Goal: Information Seeking & Learning: Learn about a topic

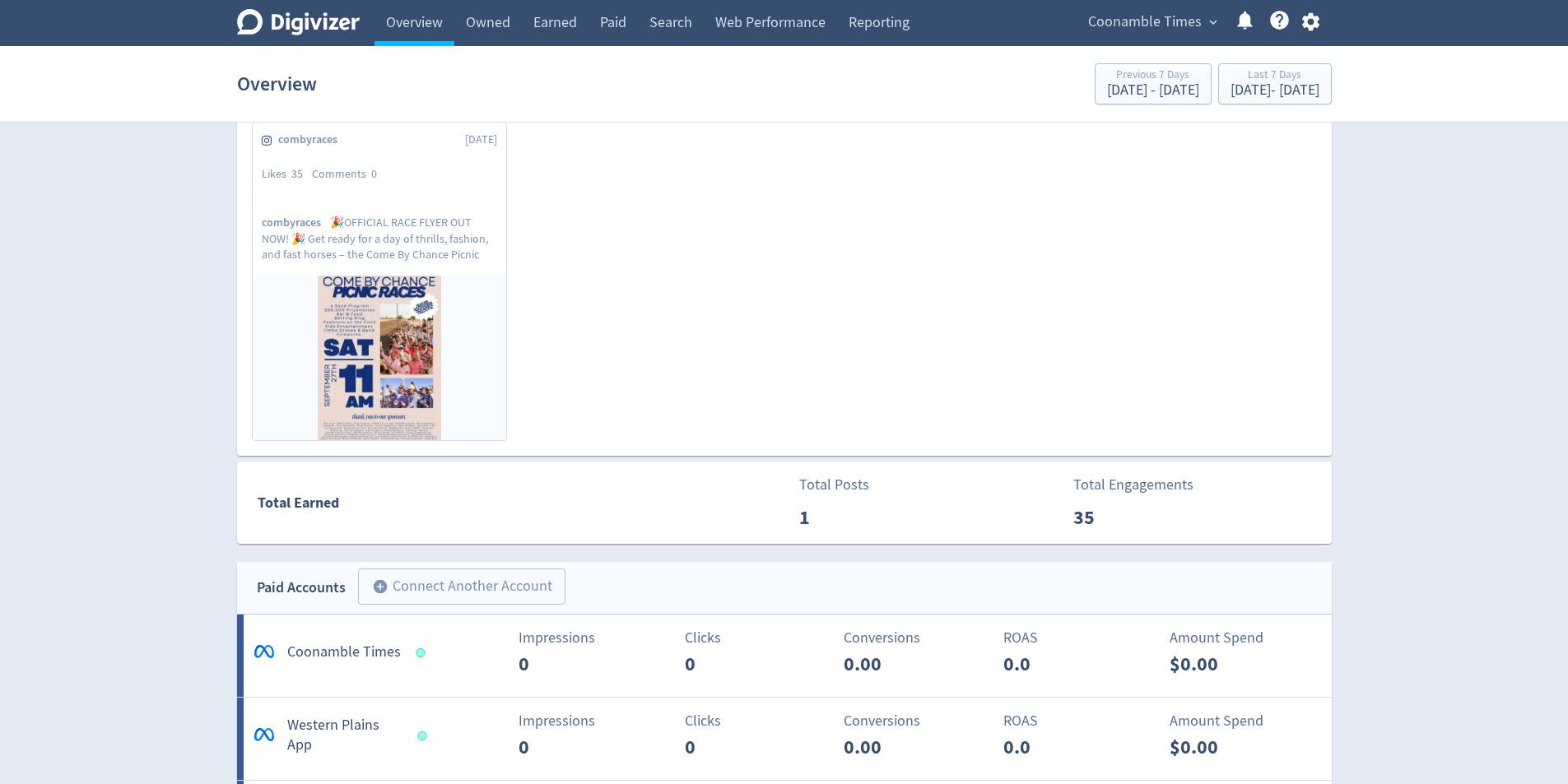
scroll to position [493, 0]
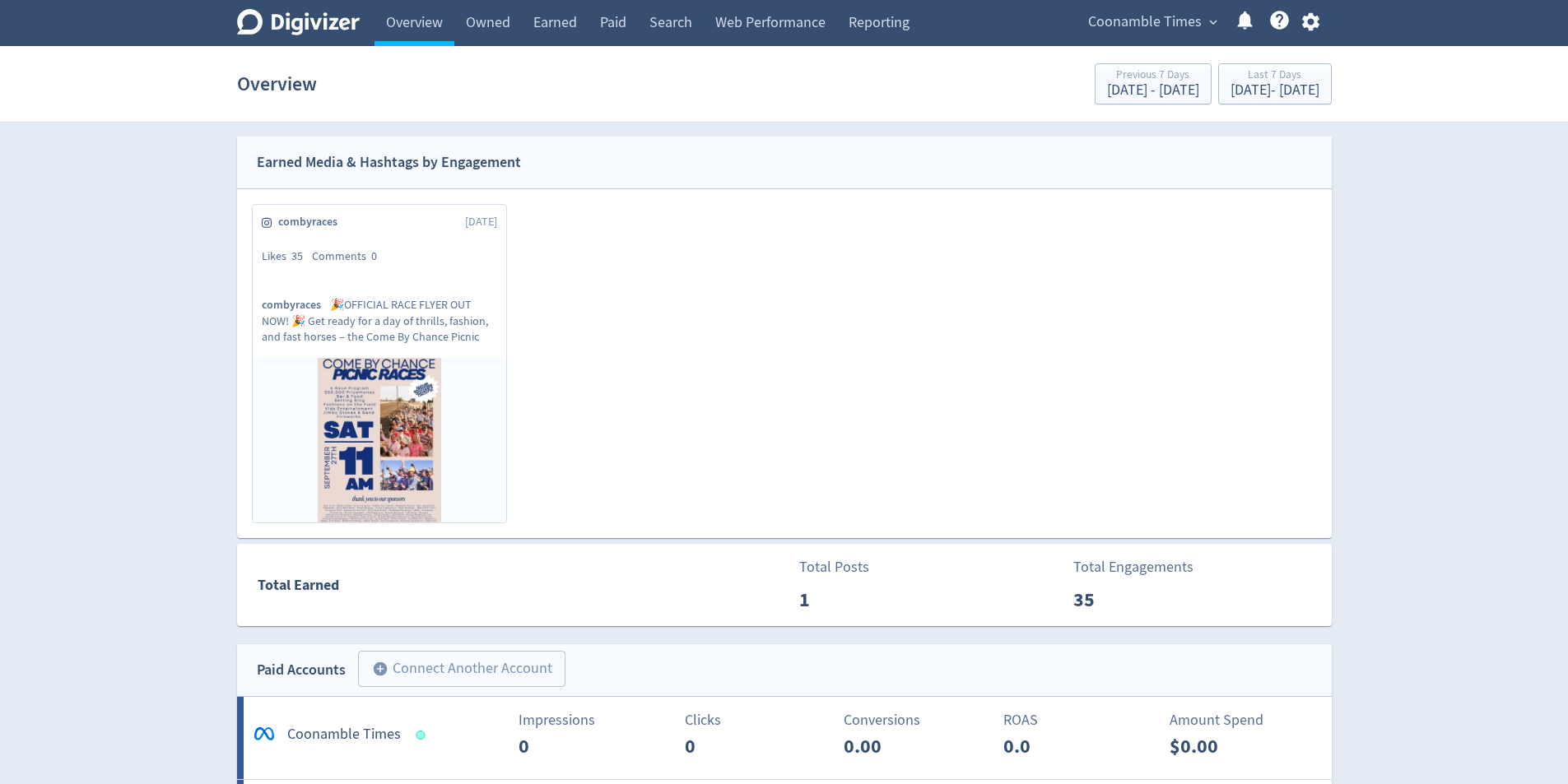
click at [433, 264] on div "Likes 35 Comments 0" at bounding box center [379, 256] width 236 height 16
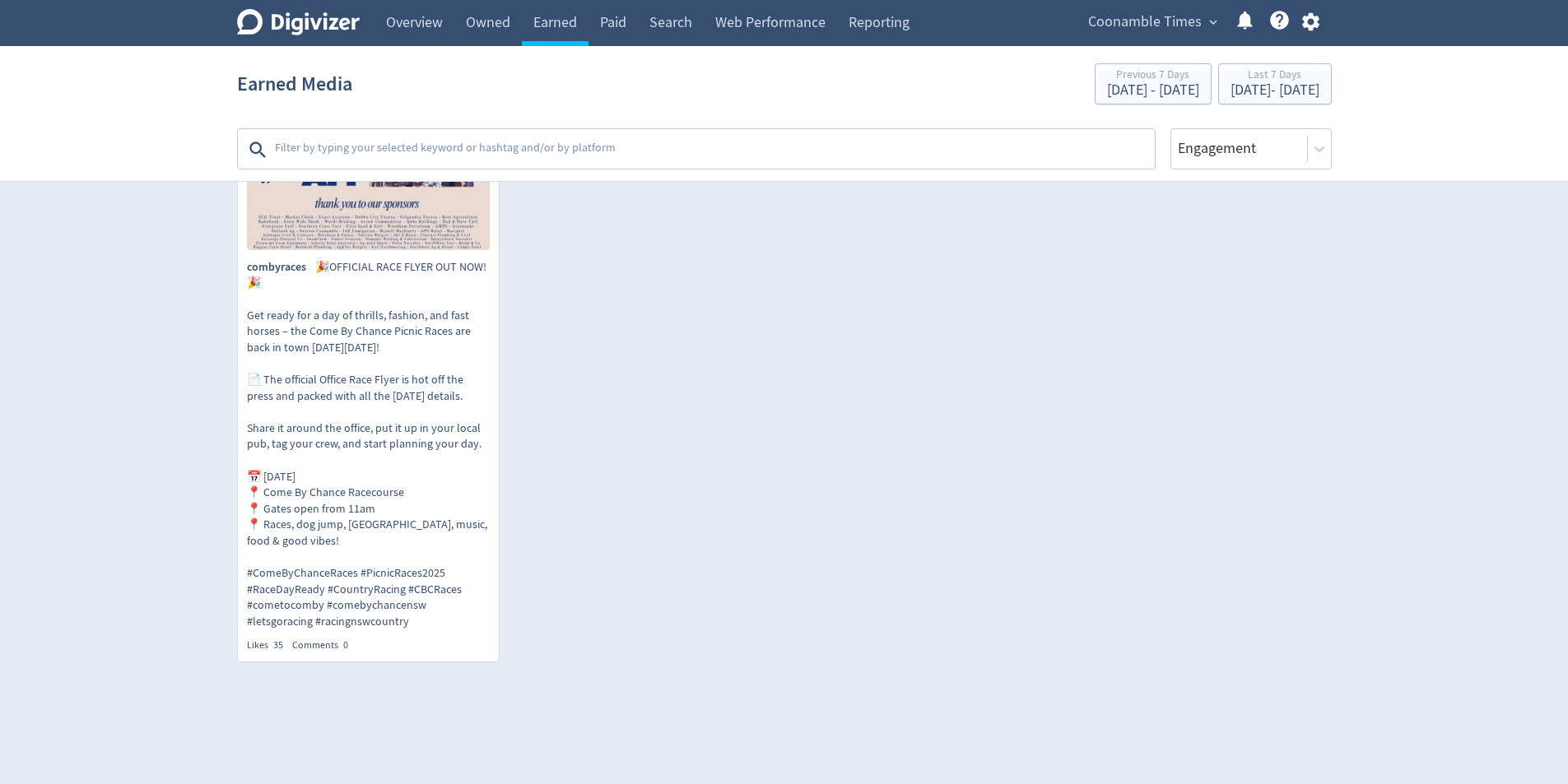
scroll to position [740, 0]
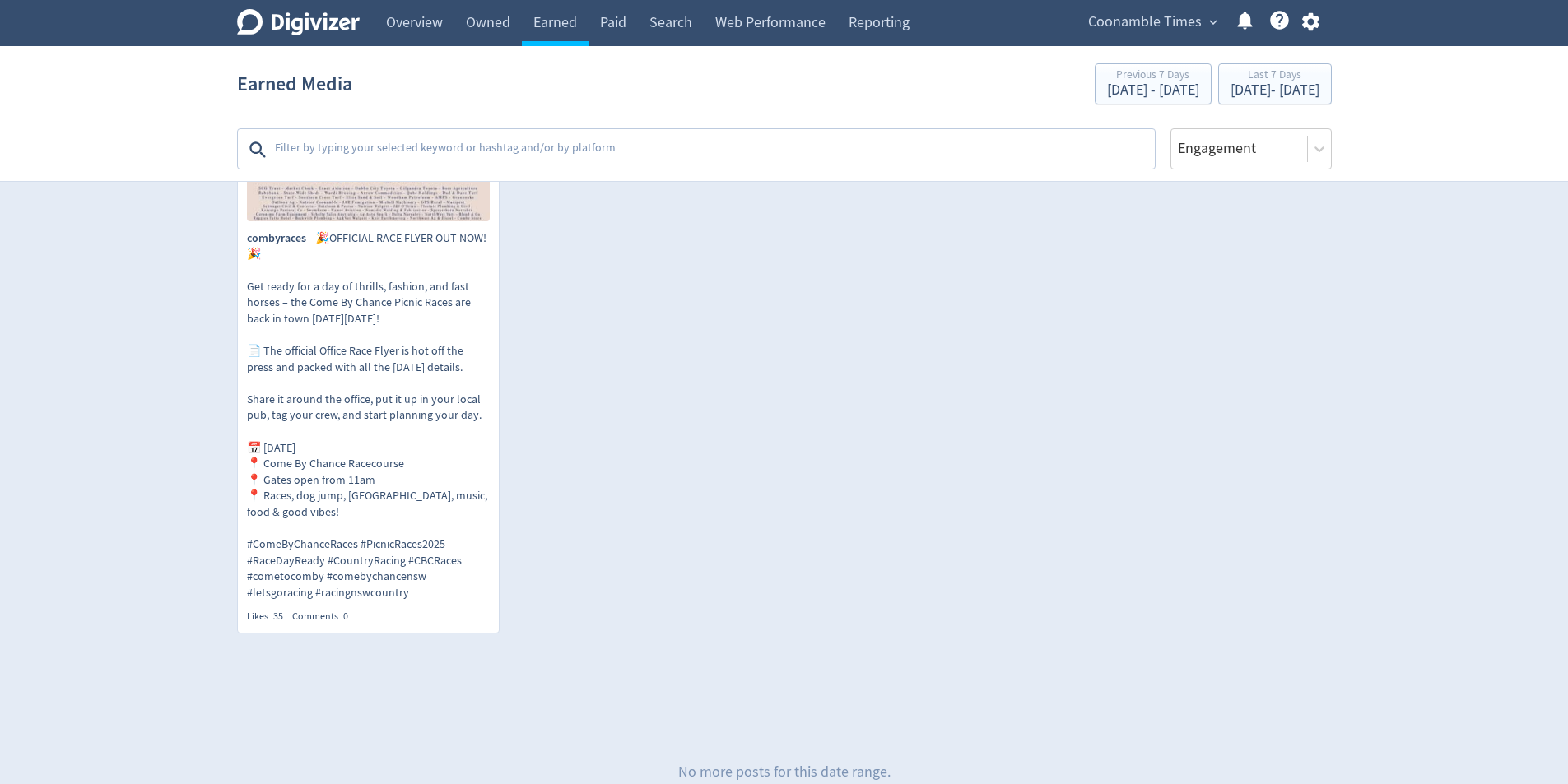
click at [425, 241] on p "combyraces 🎉OFFICIAL RACE FLYER OUT NOW! 🎉 Get ready for a day of thrills, fash…" at bounding box center [368, 416] width 243 height 371
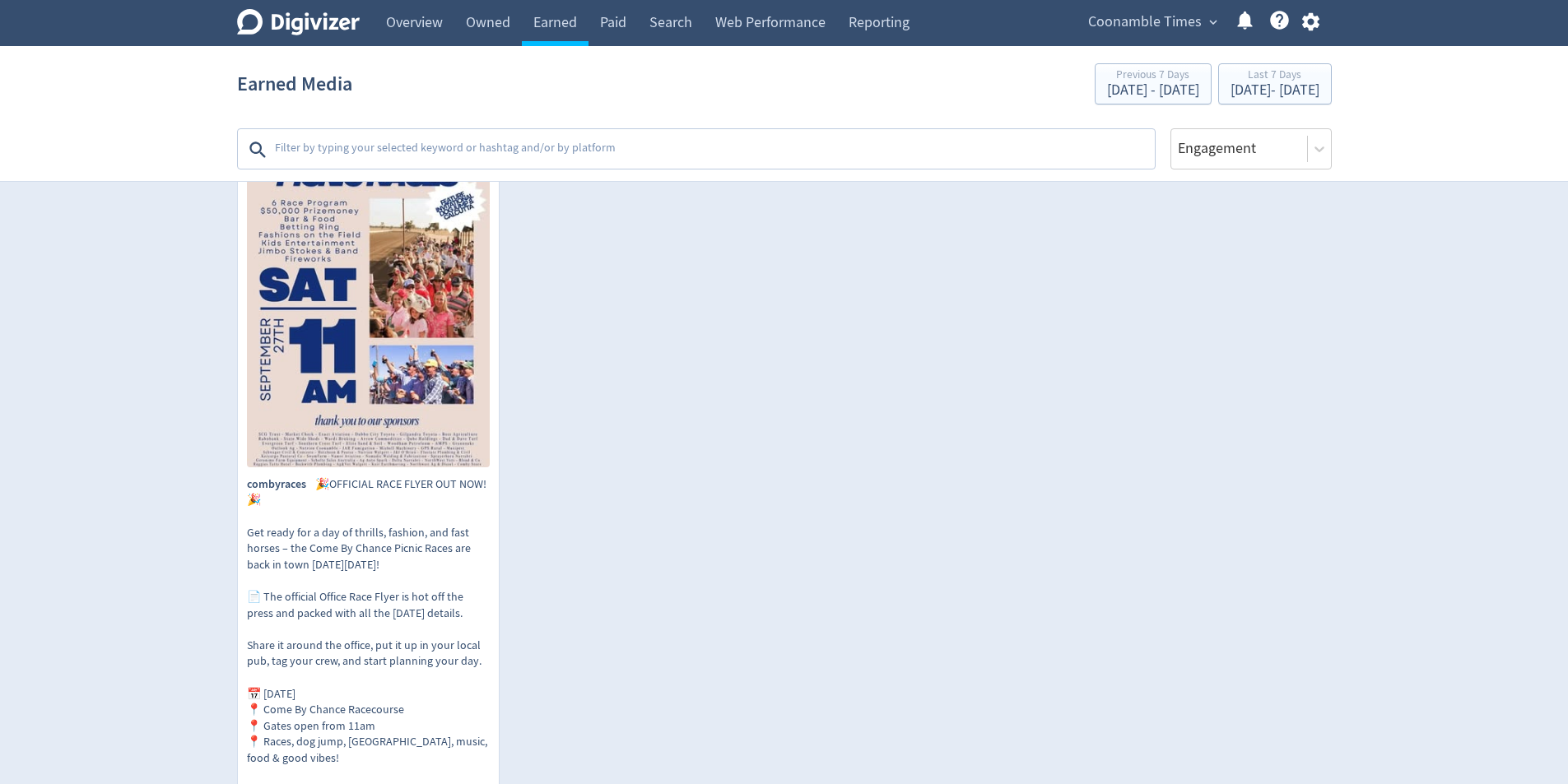
scroll to position [493, 0]
click at [119, 75] on section "Earned Media Previous 7 Days [DATE] - [DATE] Last 7 Days [DATE] - [DATE] Platfo…" at bounding box center [784, 114] width 1568 height 136
